Goal: Task Accomplishment & Management: Use online tool/utility

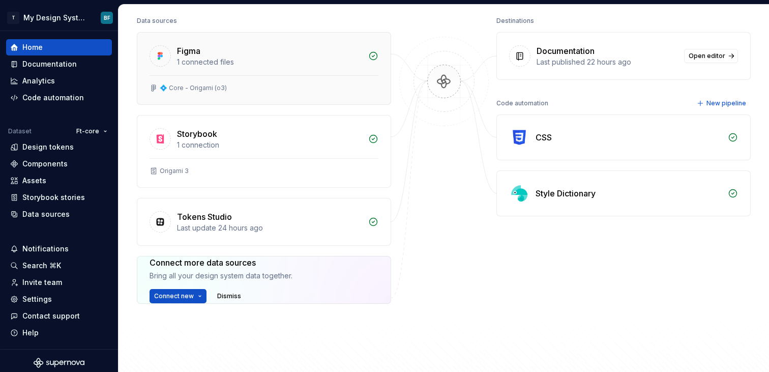
scroll to position [131, 0]
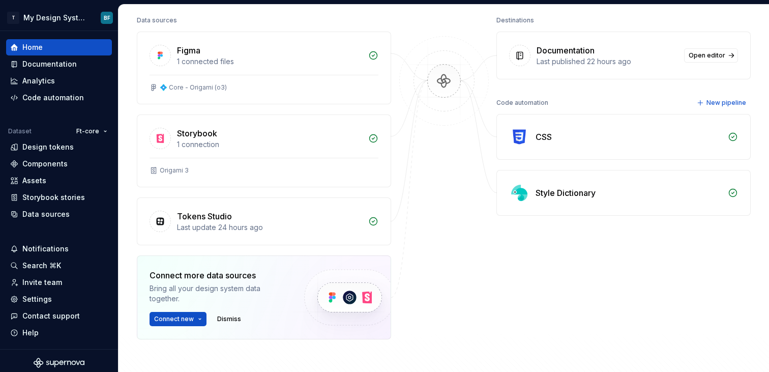
click at [594, 110] on div "Code automation New pipeline CSS Style Dictionary" at bounding box center [624, 156] width 254 height 120
click at [577, 132] on div "CSS" at bounding box center [629, 137] width 186 height 12
click at [540, 132] on div "CSS" at bounding box center [544, 137] width 16 height 12
click at [535, 137] on div "CSS" at bounding box center [623, 137] width 253 height 45
click at [735, 134] on icon at bounding box center [733, 137] width 10 height 10
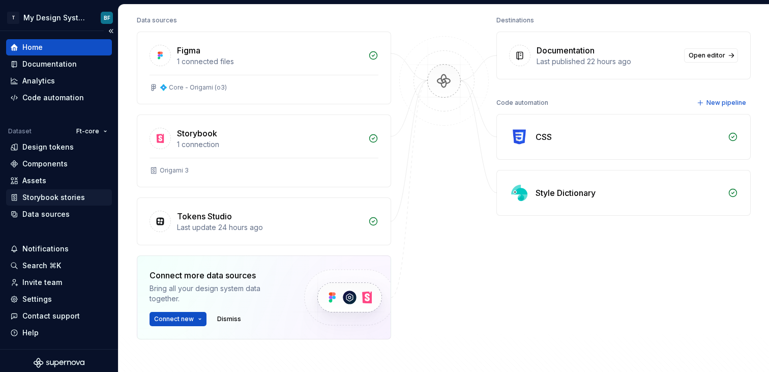
scroll to position [4, 0]
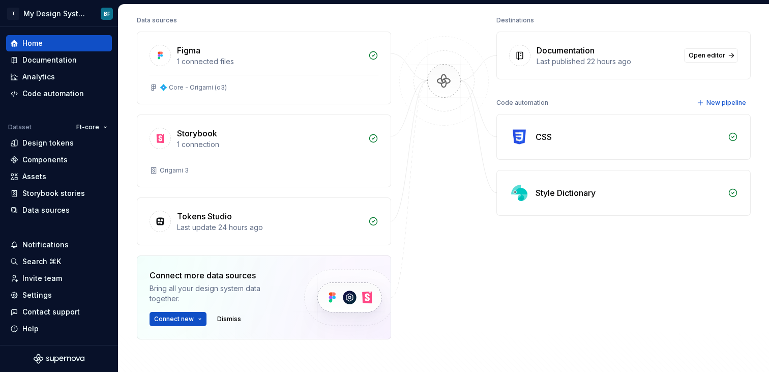
click at [534, 138] on div "CSS" at bounding box center [623, 137] width 253 height 45
click at [547, 135] on div "CSS" at bounding box center [544, 137] width 16 height 12
click at [510, 137] on img at bounding box center [519, 137] width 20 height 20
click at [555, 93] on div "Destinations Documentation Last published 22 hours ago Open editor Code automat…" at bounding box center [624, 201] width 254 height 377
click at [534, 100] on div "Code automation" at bounding box center [523, 103] width 52 height 14
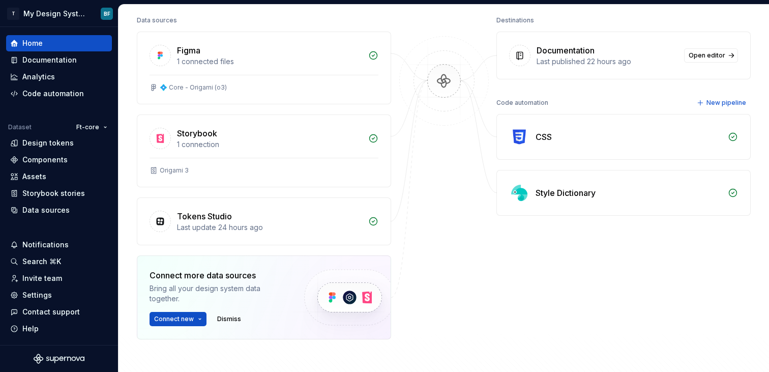
click at [564, 192] on div "Style Dictionary" at bounding box center [566, 193] width 60 height 12
click at [759, 185] on div "Home Design tokens 353 Components 1 20 Assets 0 Docs pages 17 Data sources Figm…" at bounding box center [444, 161] width 651 height 576
click at [714, 185] on div "Style Dictionary" at bounding box center [623, 192] width 253 height 45
click at [53, 210] on div "Data sources" at bounding box center [45, 210] width 47 height 10
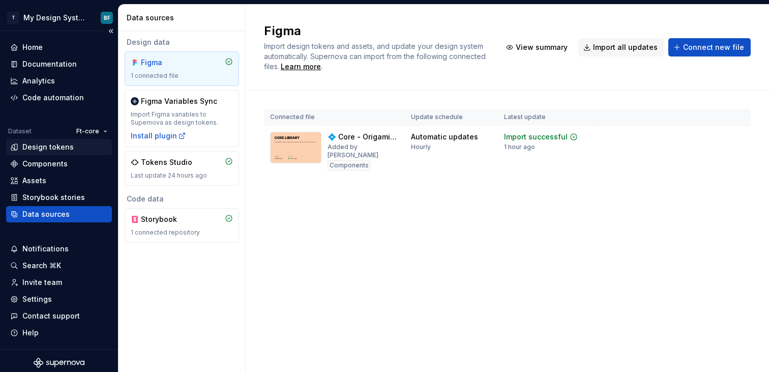
click at [51, 149] on div "Design tokens" at bounding box center [47, 147] width 51 height 10
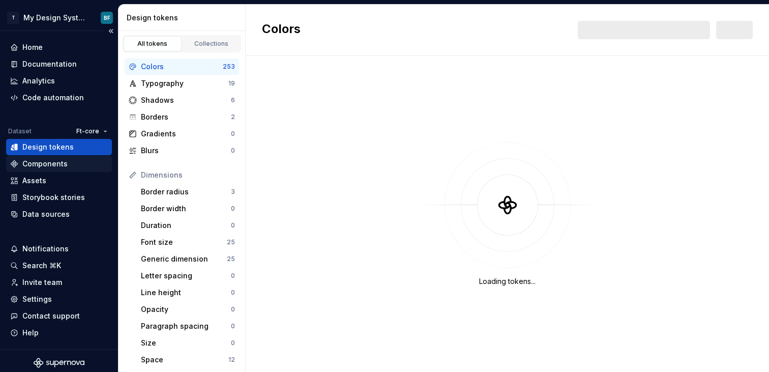
click at [46, 167] on div "Components" at bounding box center [44, 164] width 45 height 10
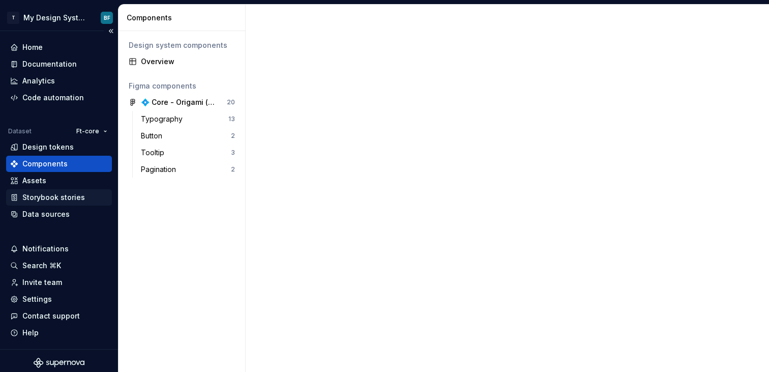
scroll to position [4, 0]
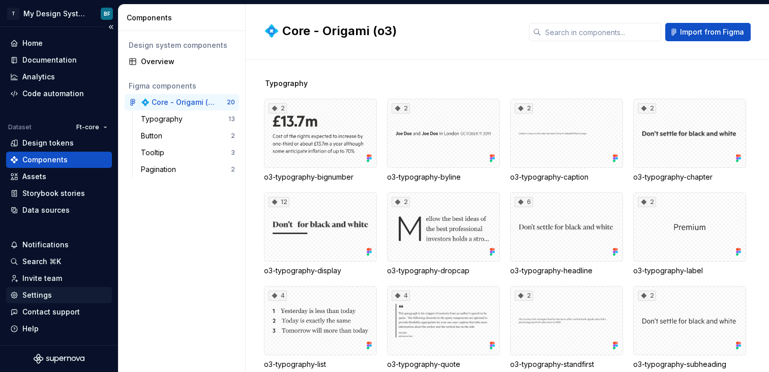
click at [33, 293] on div "Settings" at bounding box center [37, 295] width 30 height 10
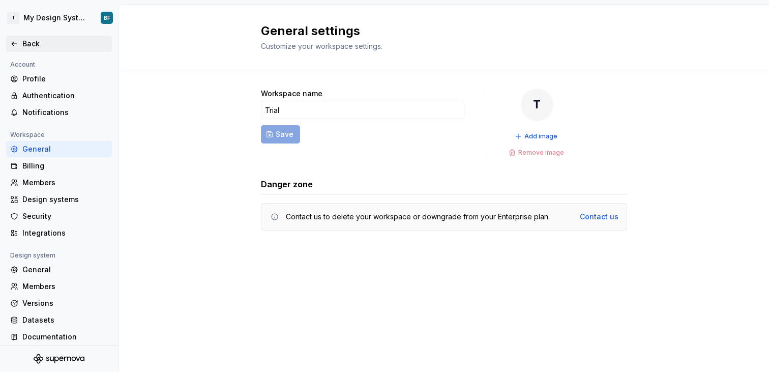
click at [15, 51] on div "Back" at bounding box center [59, 44] width 106 height 16
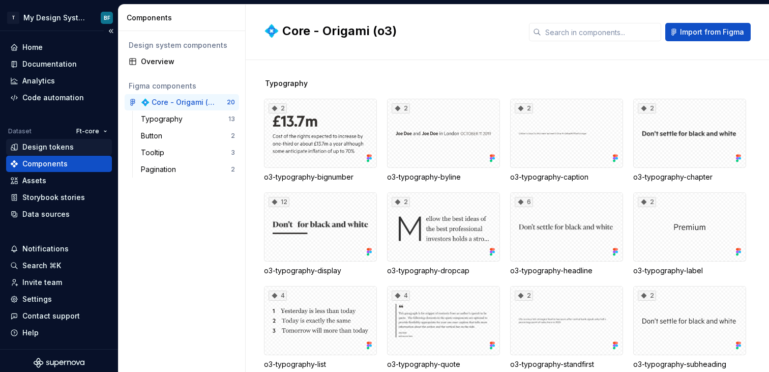
click at [53, 145] on div "Design tokens" at bounding box center [47, 147] width 51 height 10
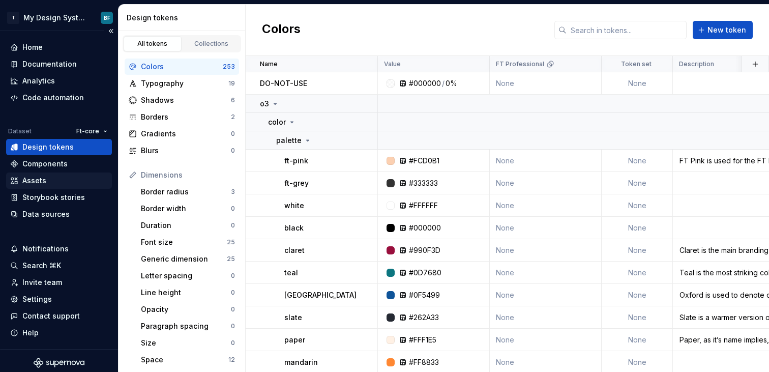
click at [58, 179] on div "Assets" at bounding box center [59, 181] width 98 height 10
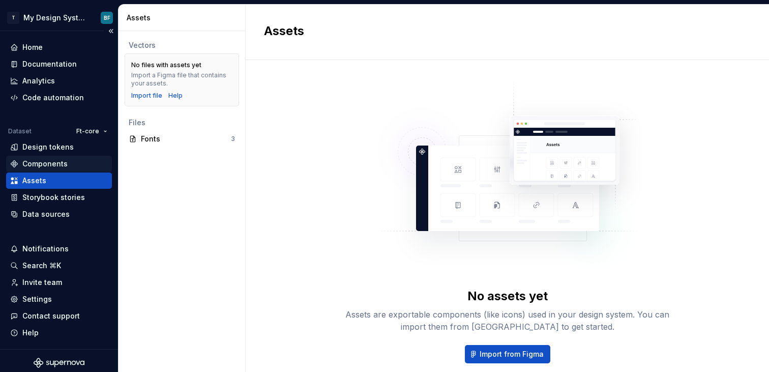
click at [58, 162] on div "Components" at bounding box center [44, 164] width 45 height 10
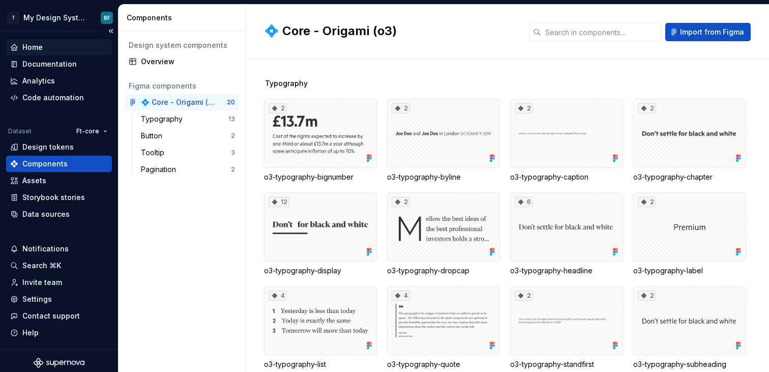
click at [52, 51] on div "Home" at bounding box center [59, 47] width 98 height 10
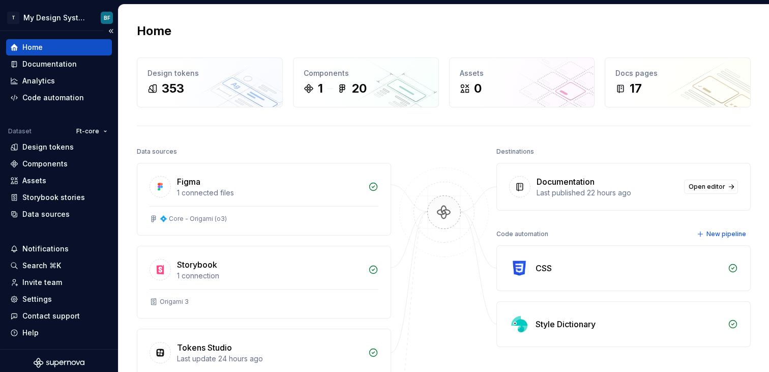
click at [55, 106] on div "Home Documentation Analytics Code automation Dataset Ft-core Design tokens Comp…" at bounding box center [59, 130] width 106 height 183
click at [55, 104] on div "Code automation" at bounding box center [59, 98] width 106 height 16
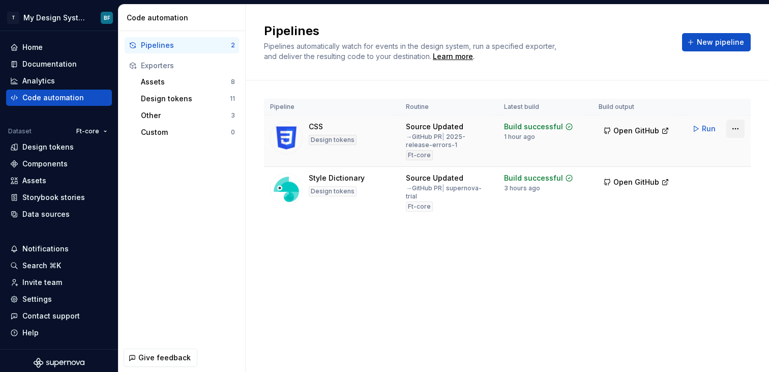
click at [743, 128] on html "T My Design System BF Home Documentation Analytics Code automation Dataset Ft-c…" at bounding box center [384, 186] width 769 height 372
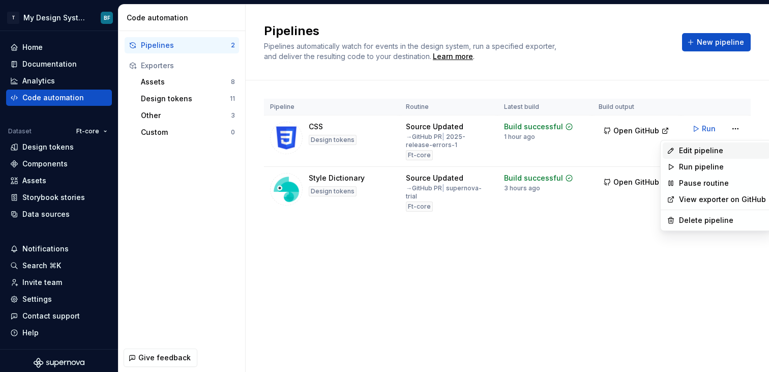
click at [705, 155] on div "Edit pipeline" at bounding box center [722, 151] width 87 height 10
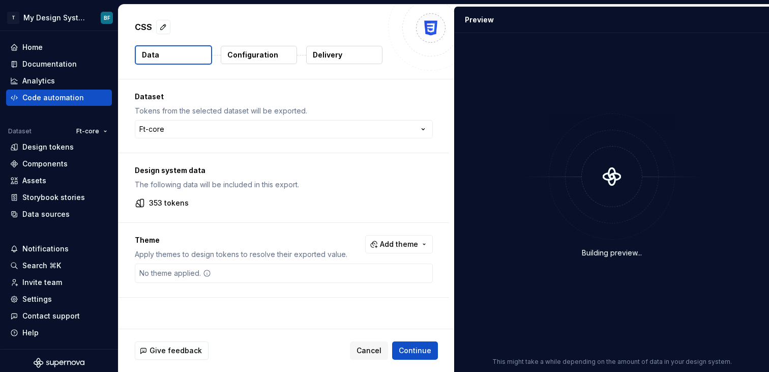
click at [335, 61] on button "Delivery" at bounding box center [344, 55] width 76 height 18
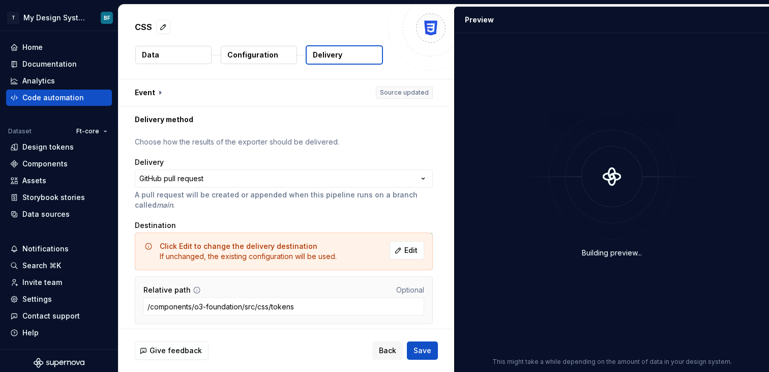
click at [270, 52] on p "Configuration" at bounding box center [252, 55] width 51 height 10
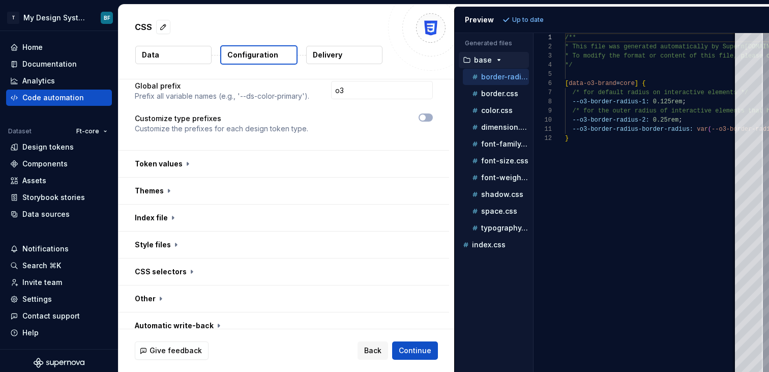
scroll to position [115, 0]
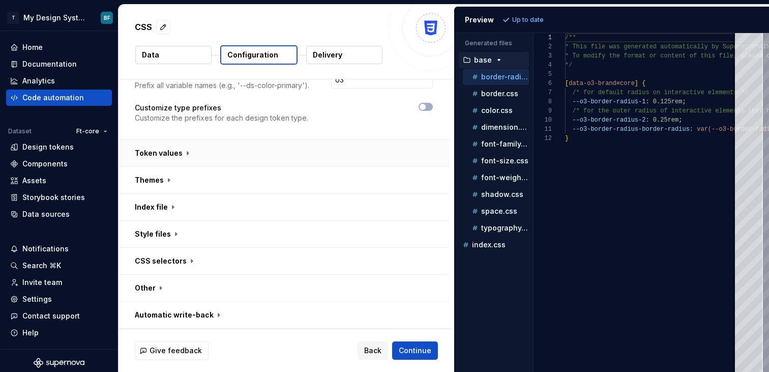
click at [163, 165] on button "button" at bounding box center [284, 153] width 331 height 26
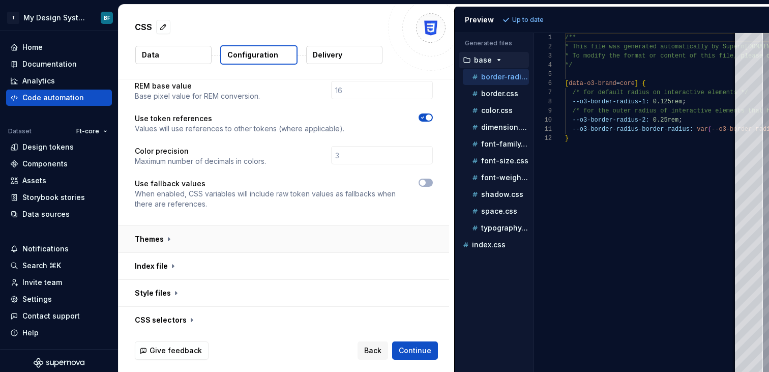
click at [165, 226] on button "button" at bounding box center [284, 239] width 331 height 26
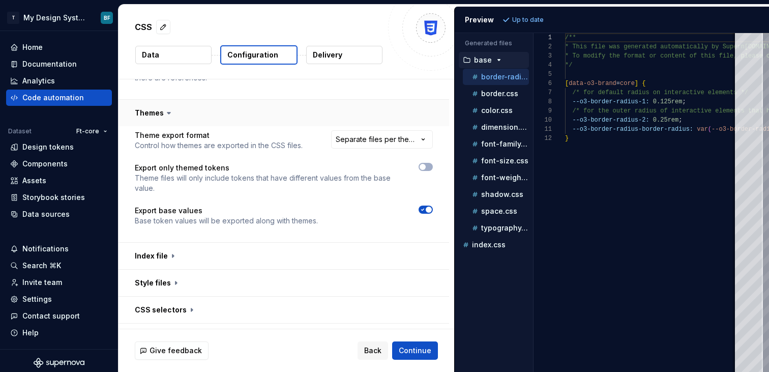
scroll to position [413, 0]
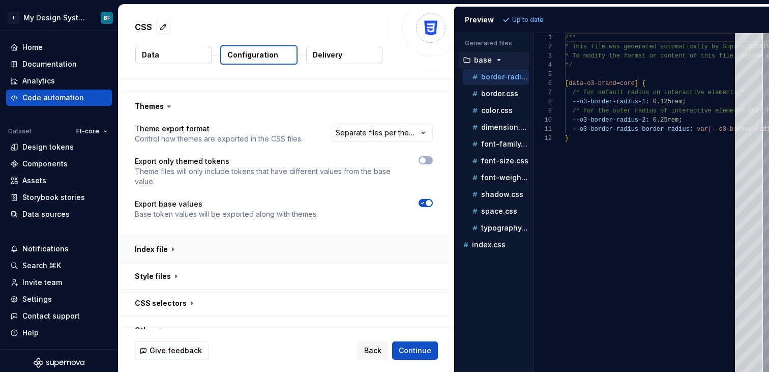
click at [168, 238] on button "button" at bounding box center [284, 249] width 331 height 26
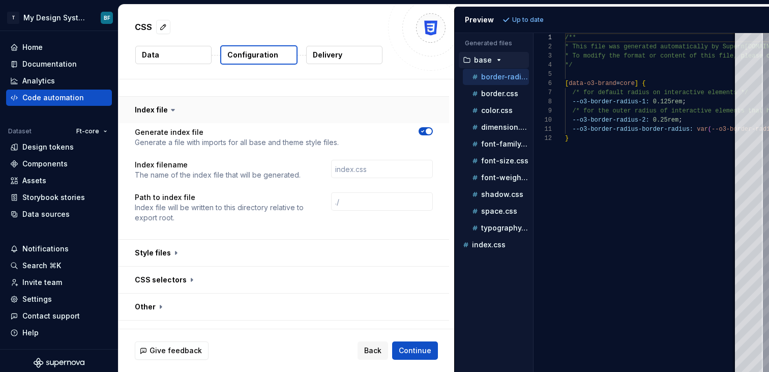
scroll to position [561, 0]
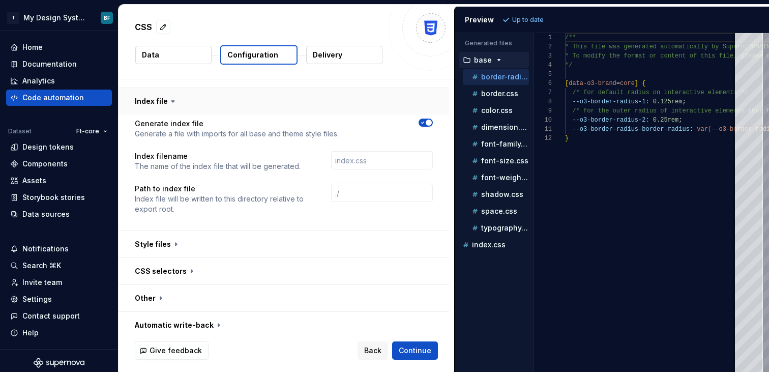
click at [168, 238] on button "button" at bounding box center [284, 244] width 331 height 26
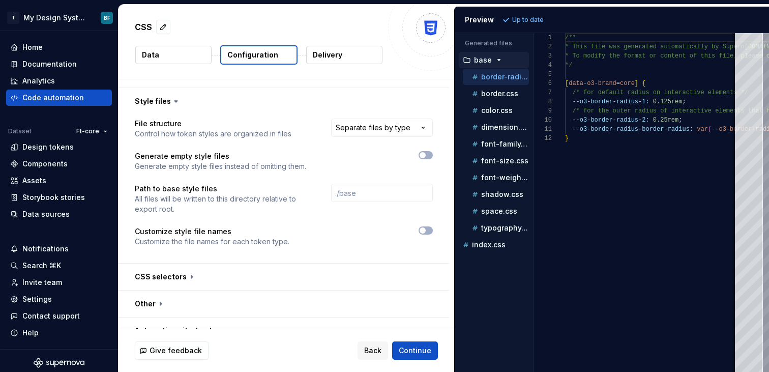
scroll to position [709, 0]
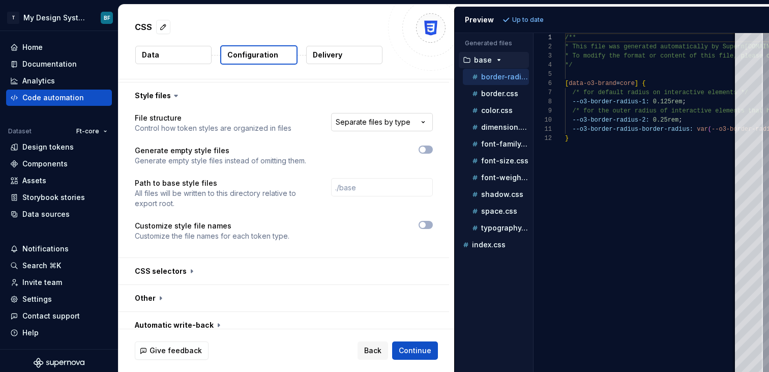
click at [376, 117] on html "**********" at bounding box center [384, 186] width 769 height 372
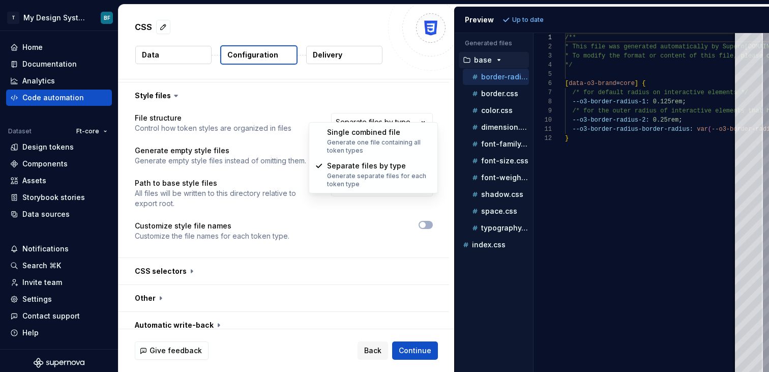
click at [377, 113] on html "**********" at bounding box center [384, 186] width 769 height 372
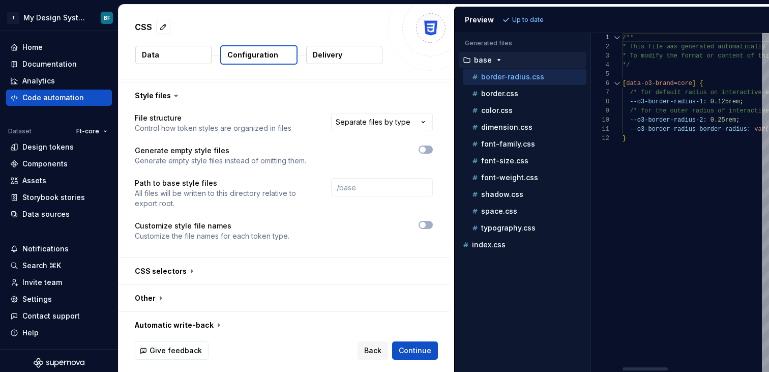
click at [593, 49] on div "Generated files Accessibility guide for tree . Navigate the tree with the arrow…" at bounding box center [612, 202] width 314 height 339
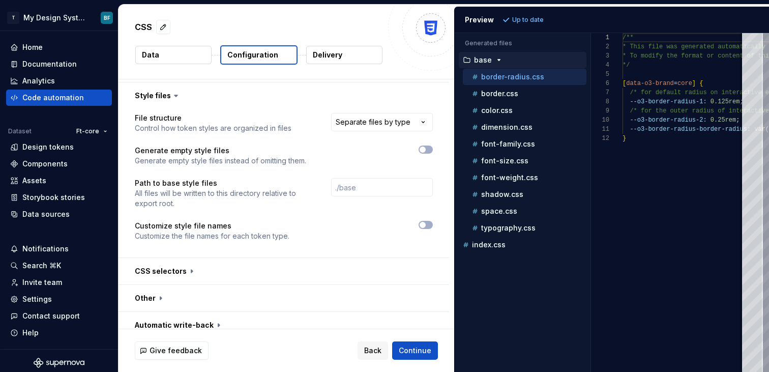
click at [324, 64] on div "Delivery" at bounding box center [344, 54] width 77 height 19
click at [329, 57] on p "Delivery" at bounding box center [328, 55] width 30 height 10
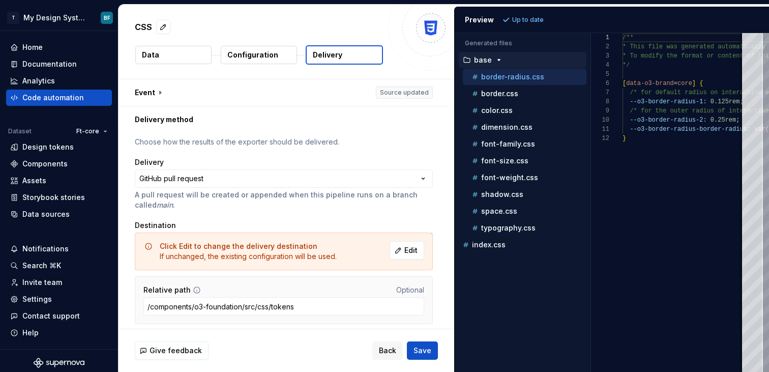
click at [335, 66] on div "CSS Data Configuration Delivery" at bounding box center [287, 42] width 336 height 74
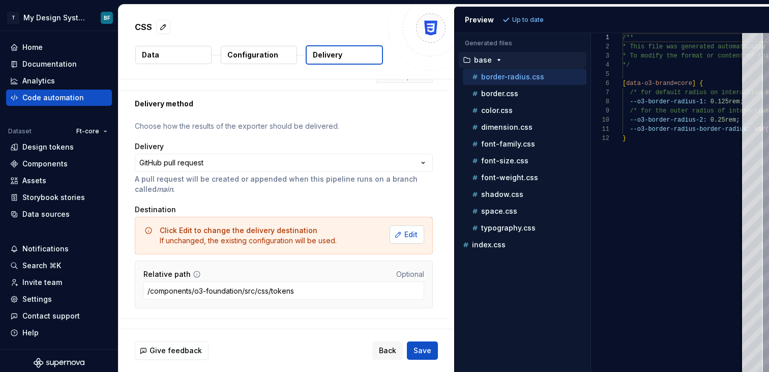
click at [409, 230] on button "Edit" at bounding box center [407, 234] width 35 height 18
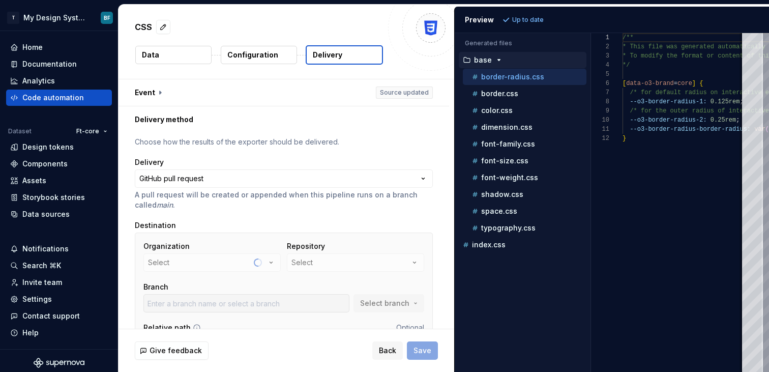
scroll to position [71, 0]
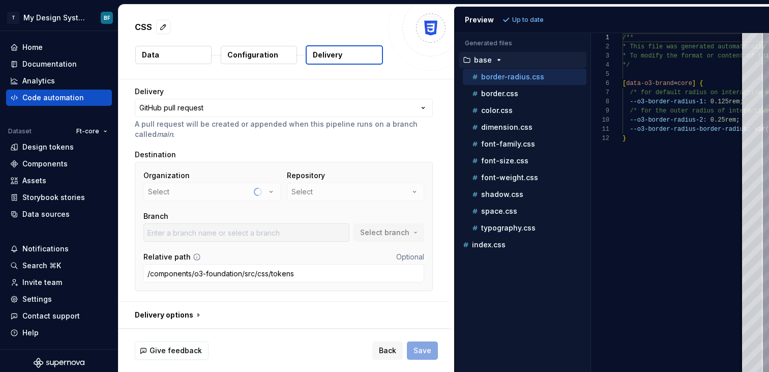
click at [335, 198] on div "Repository Select" at bounding box center [355, 185] width 137 height 31
click at [267, 196] on button "Financial-Times" at bounding box center [212, 192] width 137 height 18
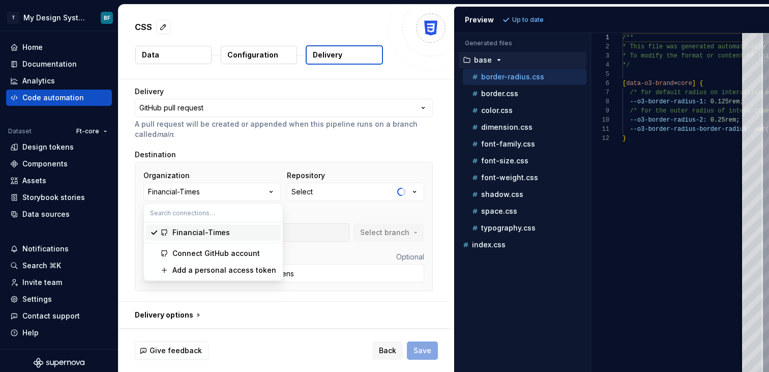
click at [334, 179] on div "Repository" at bounding box center [355, 175] width 137 height 10
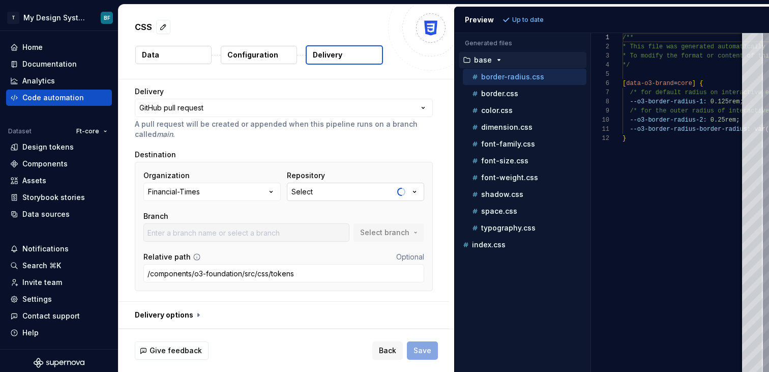
click at [345, 192] on button "Select" at bounding box center [355, 192] width 137 height 18
type input "origami"
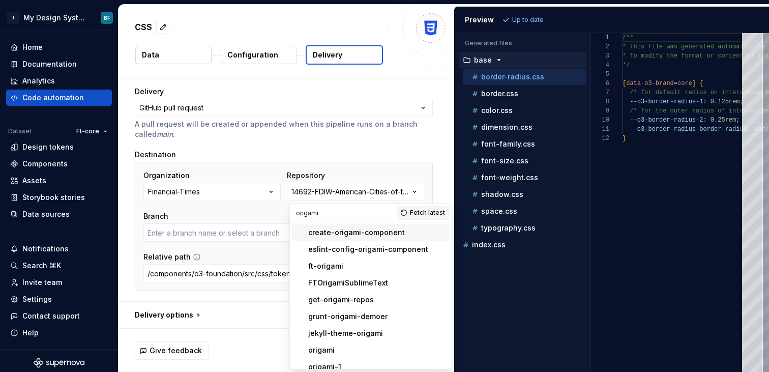
type input "master"
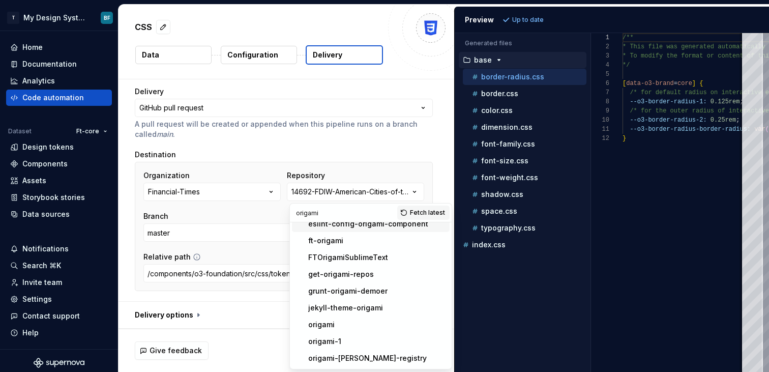
scroll to position [32, 0]
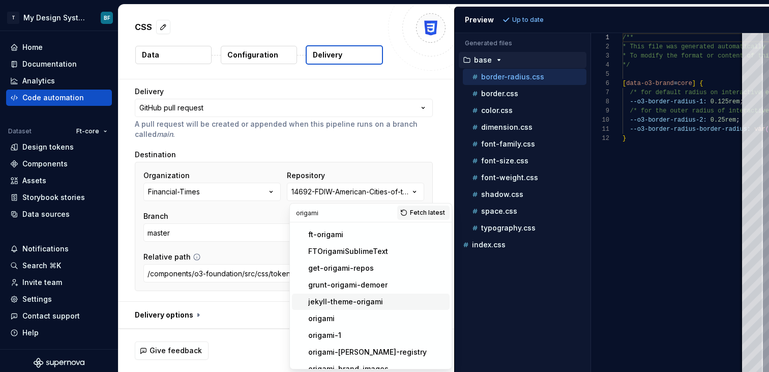
click at [328, 316] on div "origami" at bounding box center [321, 318] width 26 height 10
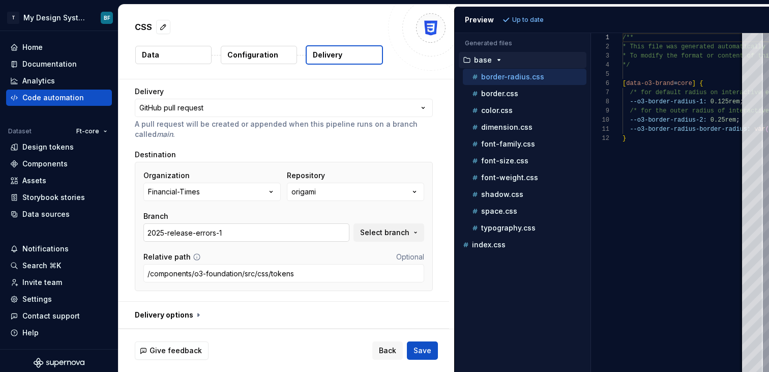
click at [281, 238] on input "2025-release-errors-1" at bounding box center [247, 232] width 206 height 18
type input "2025-release-errors-"
click at [395, 223] on div "Branch 2025-release-errors- Select branch" at bounding box center [284, 226] width 281 height 31
click at [392, 227] on span "Select branch" at bounding box center [384, 232] width 49 height 10
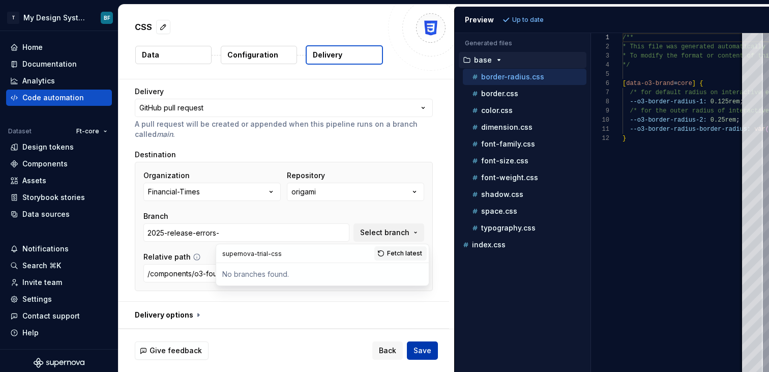
type input "supernova-trial-css"
click at [395, 247] on button "Fetch latest" at bounding box center [401, 253] width 52 height 14
click at [320, 253] on input "supernova-trial-css" at bounding box center [295, 253] width 158 height 18
click at [267, 319] on button "button" at bounding box center [284, 315] width 331 height 26
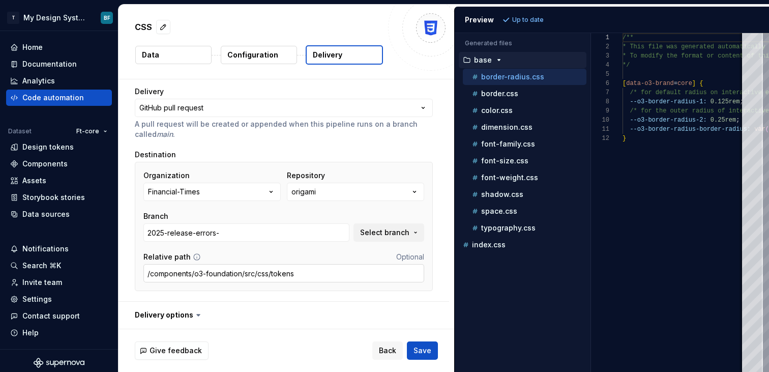
click at [311, 278] on input "/components/o3-foundation/src/css/tokens" at bounding box center [284, 273] width 281 height 18
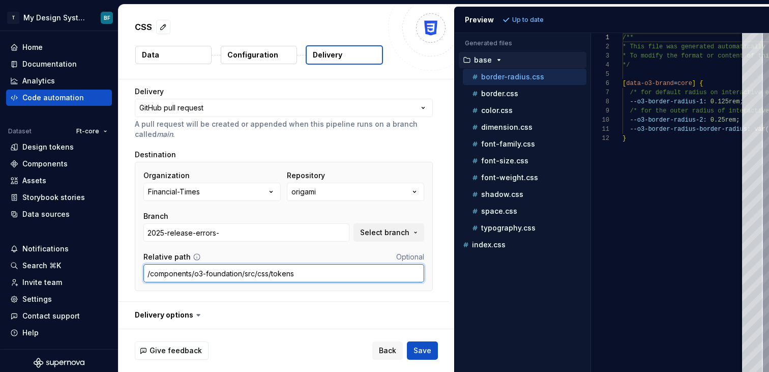
type input "/components/o3-foundation/src/css/tokens."
type textarea "*"
type input "/components/o3-foundation/src/css/tokens"
type textarea "*"
type input "/components/o3-foundation/src/css/tokensc"
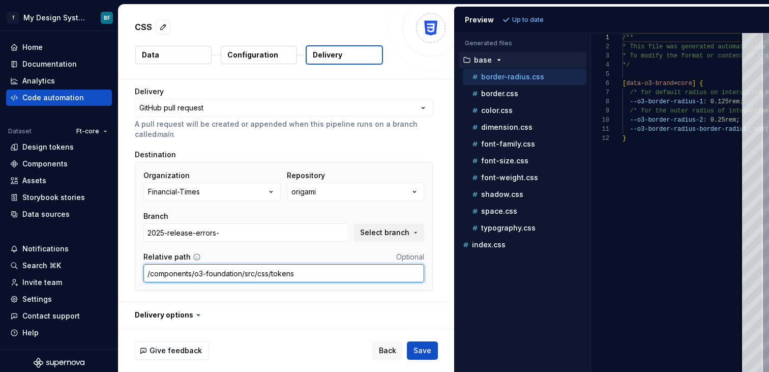
type textarea "*"
type input "/components/o3-foundation/src/css/tokens"
type textarea "*"
type input "/components/o3-foundation/src/css/tokens/"
type textarea "*"
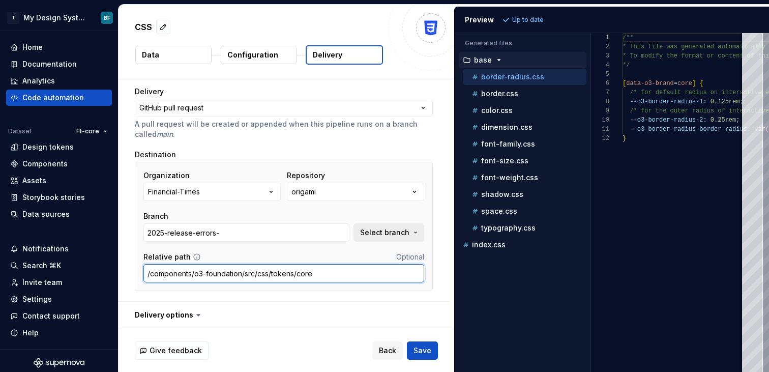
type input "/components/o3-foundation/src/css/tokens/core"
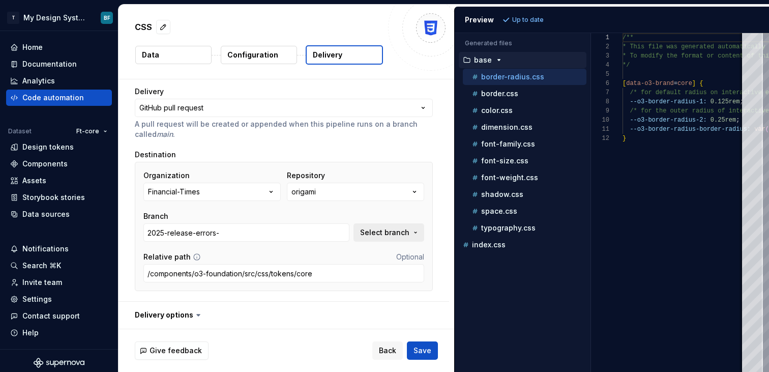
click at [403, 233] on span "Select branch" at bounding box center [384, 232] width 49 height 10
type textarea "*"
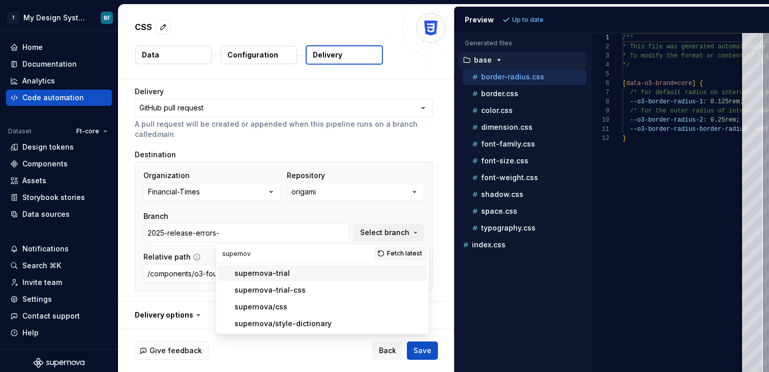
type input "supernova"
click at [291, 287] on div "supernova-trial-css" at bounding box center [270, 290] width 71 height 10
type input "supernova-trial-css"
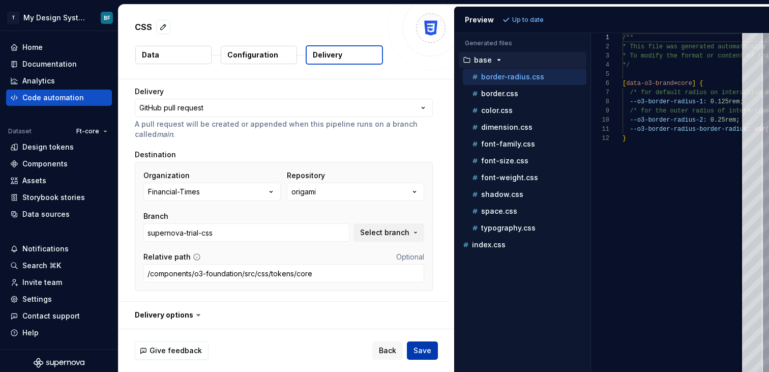
click at [422, 344] on button "Save" at bounding box center [422, 350] width 31 height 18
type textarea "*"
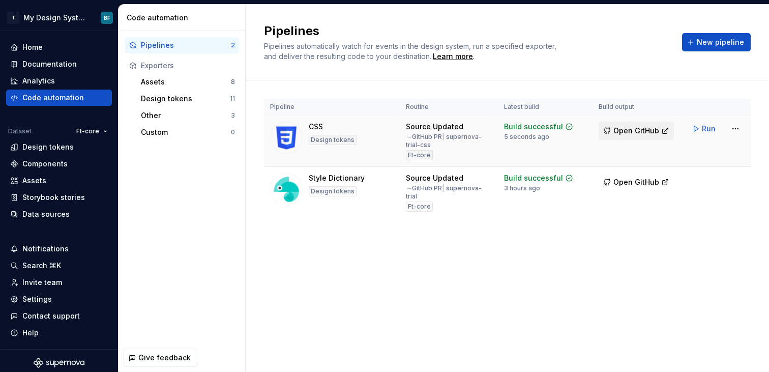
click at [615, 135] on span "Open GitHub" at bounding box center [637, 131] width 46 height 10
